Goal: Task Accomplishment & Management: Complete application form

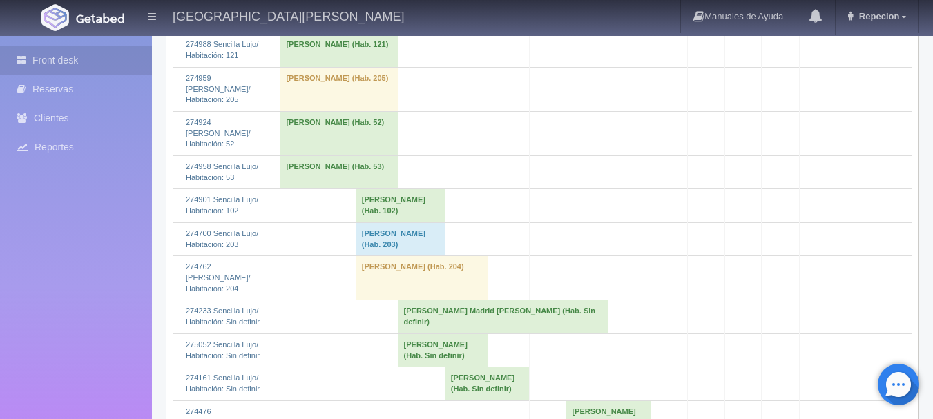
scroll to position [1520, 0]
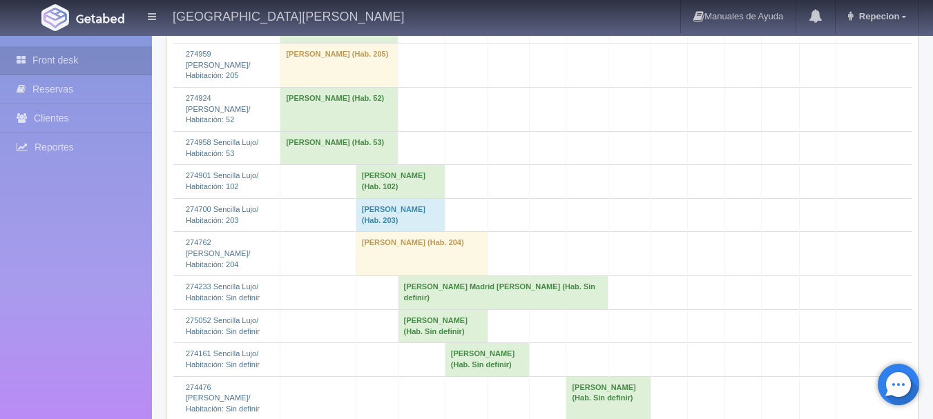
click at [410, 329] on td "[PERSON_NAME] (Hab. Sin definir)" at bounding box center [443, 326] width 91 height 33
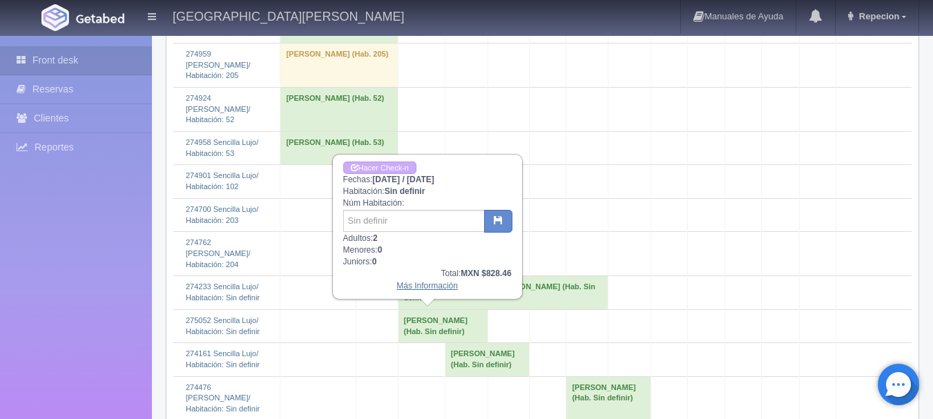
click at [451, 287] on link "Más Información" at bounding box center [427, 286] width 61 height 10
click at [424, 289] on link "Más Información" at bounding box center [427, 286] width 61 height 10
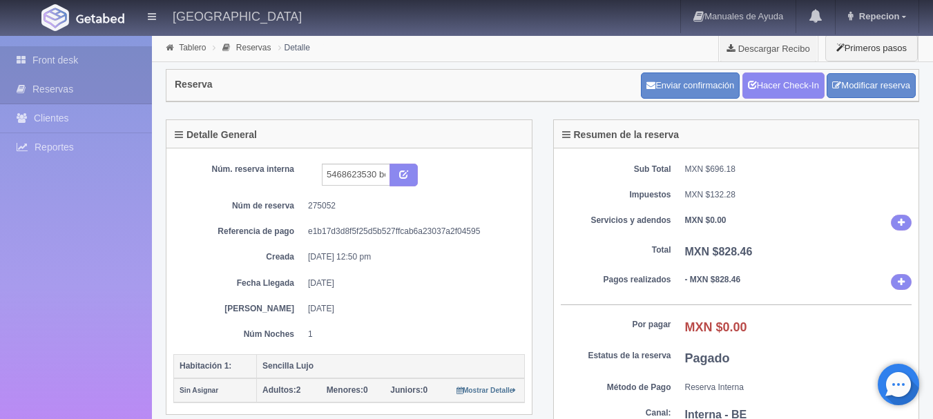
click at [79, 63] on link "Front desk" at bounding box center [76, 60] width 152 height 28
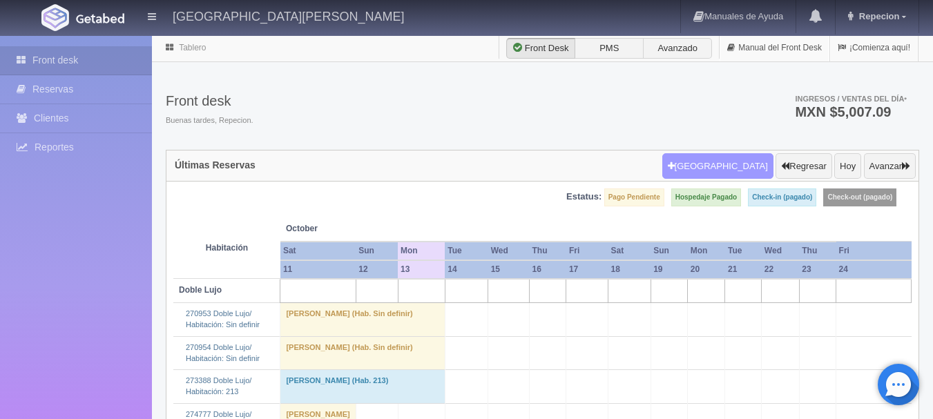
click at [724, 165] on button "[GEOGRAPHIC_DATA]" at bounding box center [718, 166] width 111 height 26
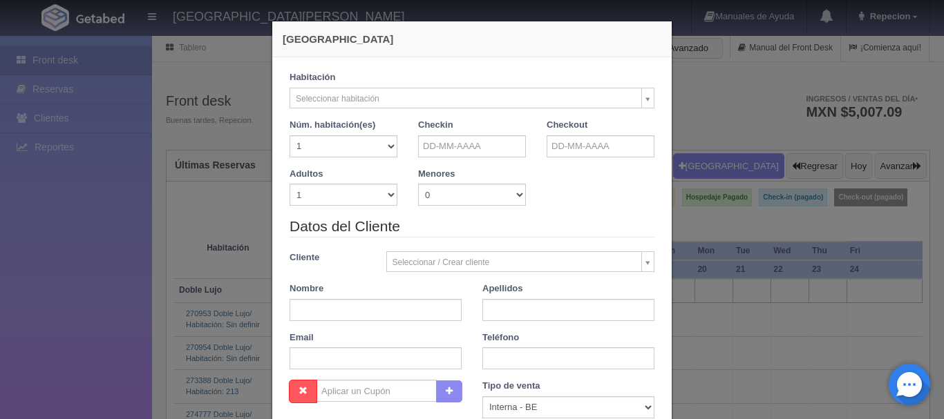
checkbox input "false"
click at [452, 146] on input "text" at bounding box center [472, 146] width 108 height 22
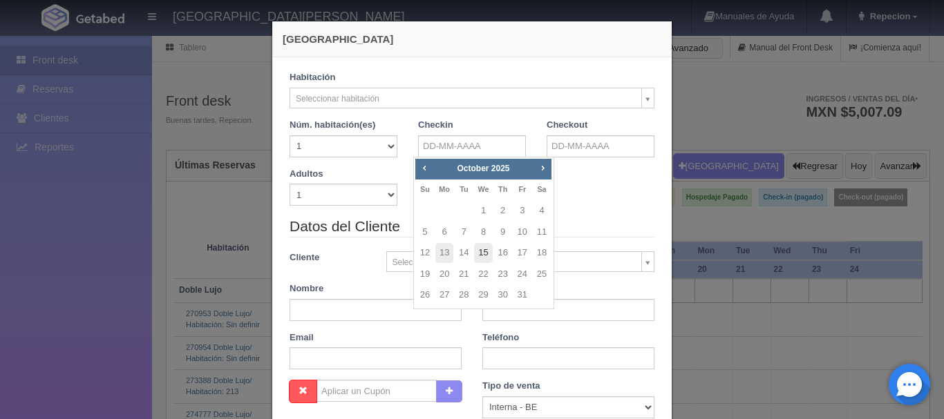
click at [486, 255] on link "15" at bounding box center [483, 253] width 18 height 20
type input "15-10-2025"
checkbox input "false"
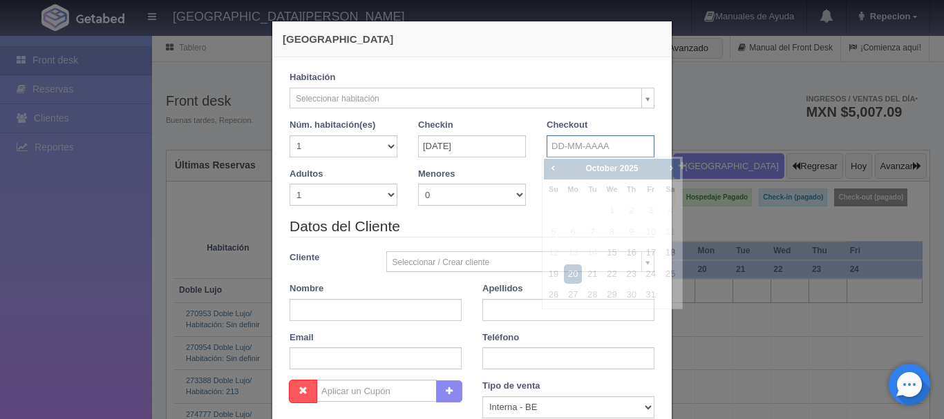
click at [586, 152] on input "text" at bounding box center [601, 146] width 108 height 22
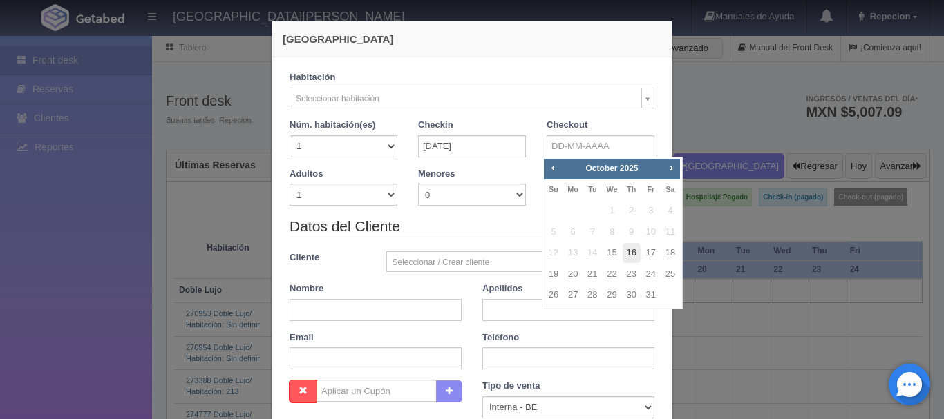
click at [639, 258] on link "16" at bounding box center [632, 253] width 18 height 20
type input "16-10-2025"
checkbox input "false"
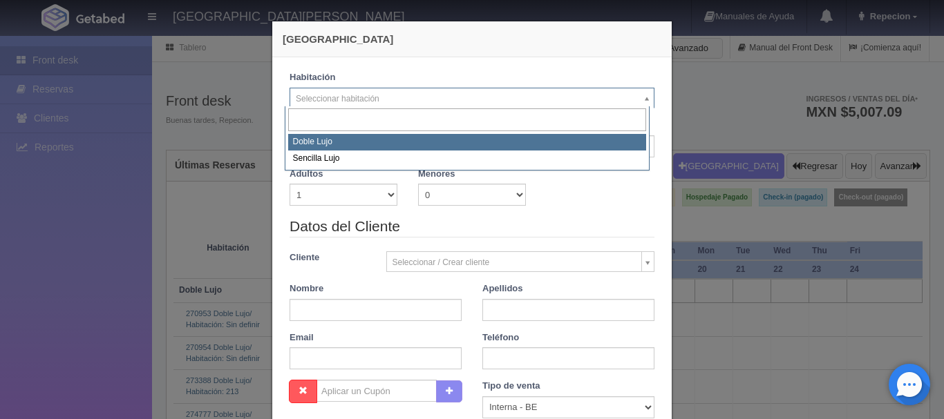
select select "577"
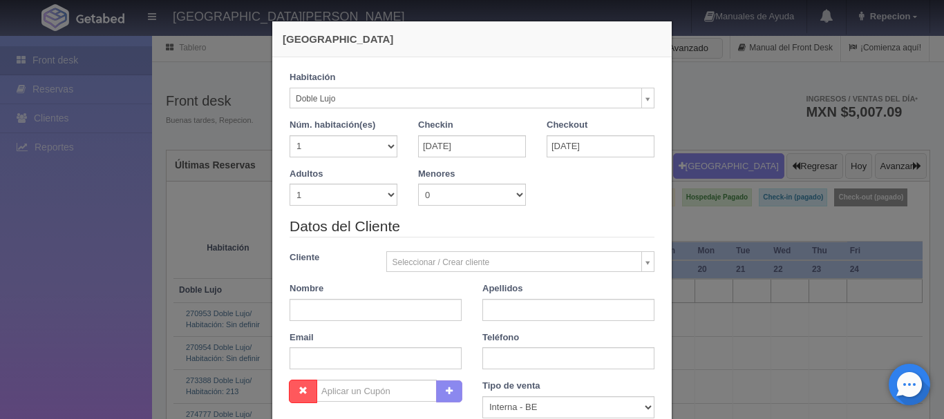
checkbox input "false"
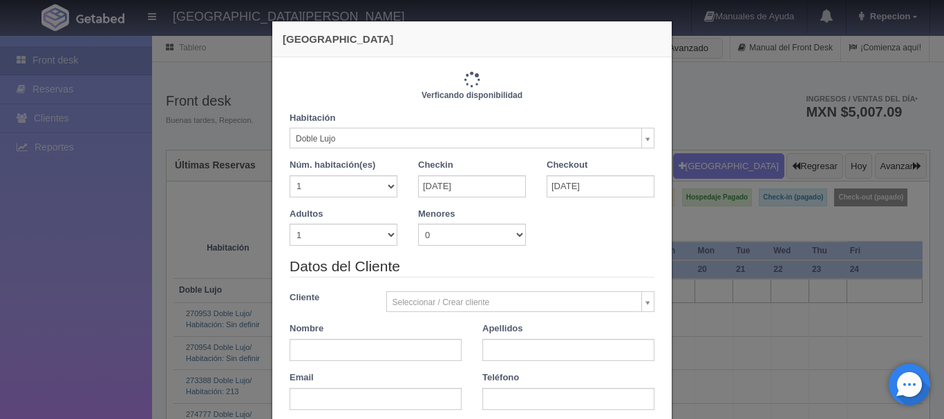
type input "1220.00"
checkbox input "false"
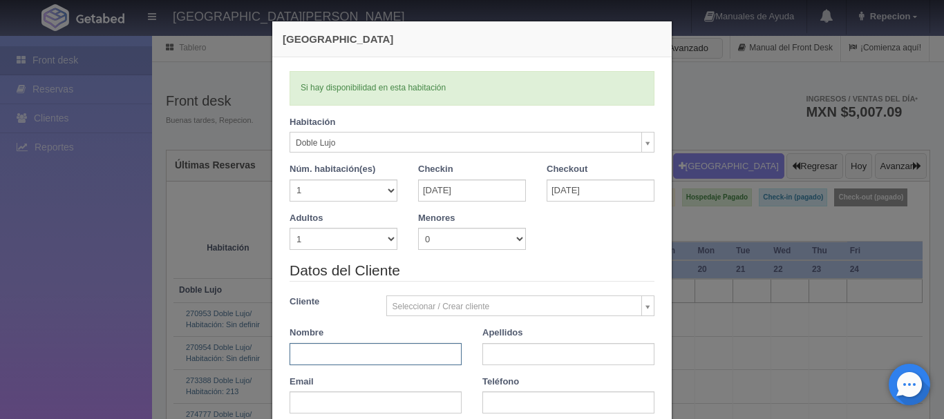
click at [340, 355] on input "text" at bounding box center [376, 354] width 172 height 22
type input "MANUEL"
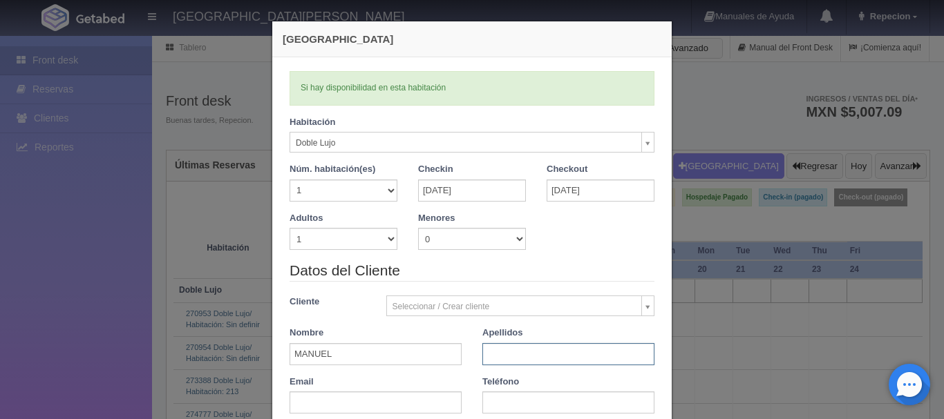
click at [518, 354] on input "text" at bounding box center [568, 354] width 172 height 22
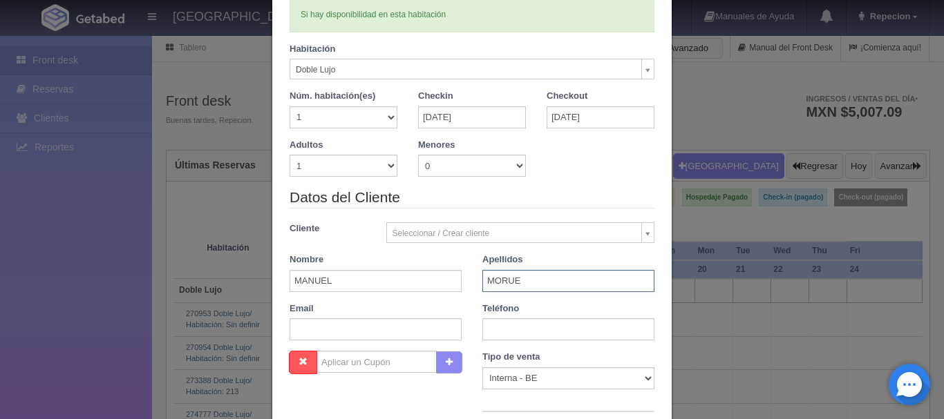
scroll to position [207, 0]
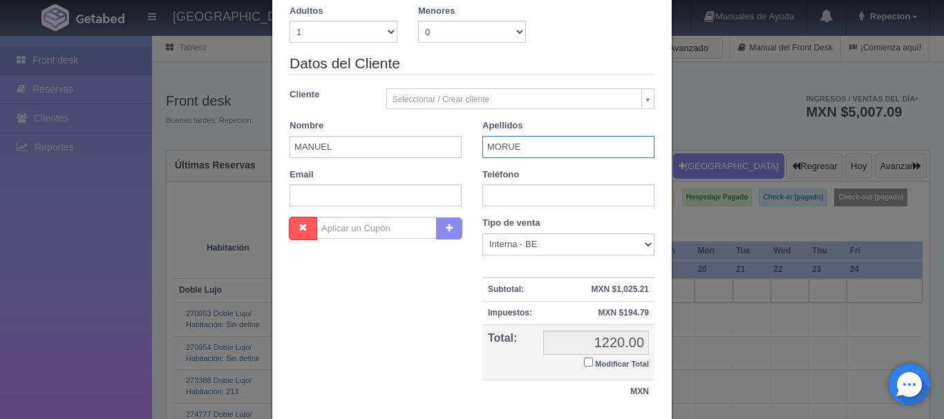
type input "MORUE"
click at [584, 364] on input "Modificar Total" at bounding box center [588, 362] width 9 height 9
checkbox input "true"
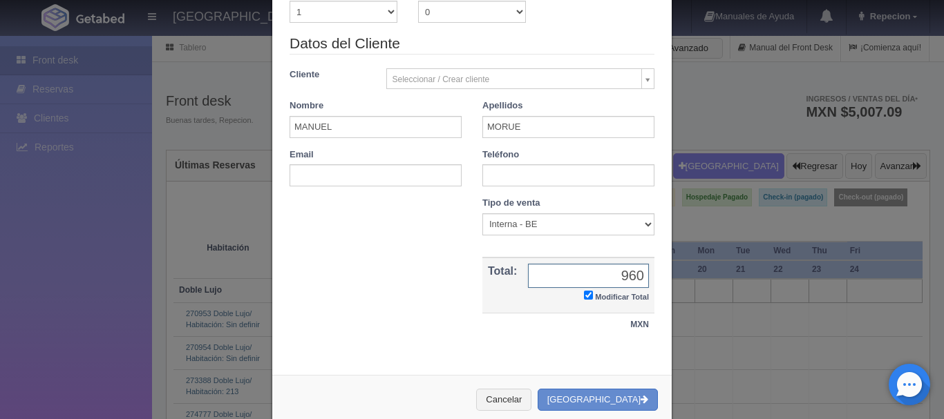
scroll to position [254, 0]
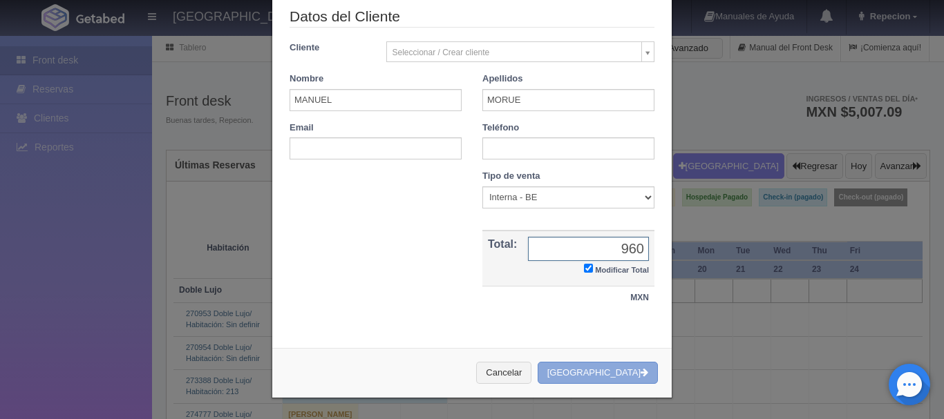
type input "960"
click at [584, 374] on button "[GEOGRAPHIC_DATA]" at bounding box center [598, 373] width 120 height 23
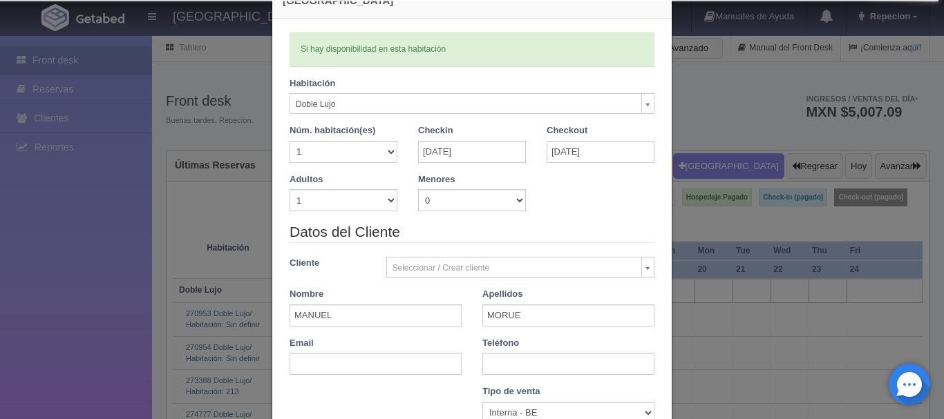
scroll to position [0, 0]
